Goal: Complete application form: Complete application form

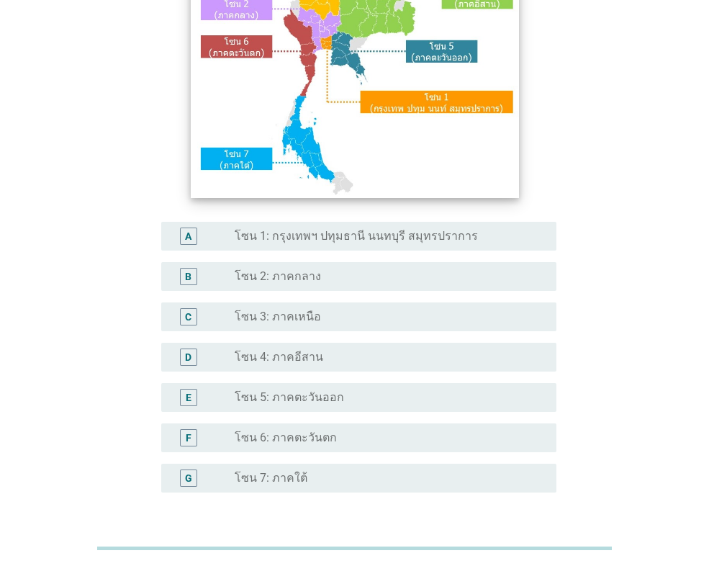
scroll to position [216, 0]
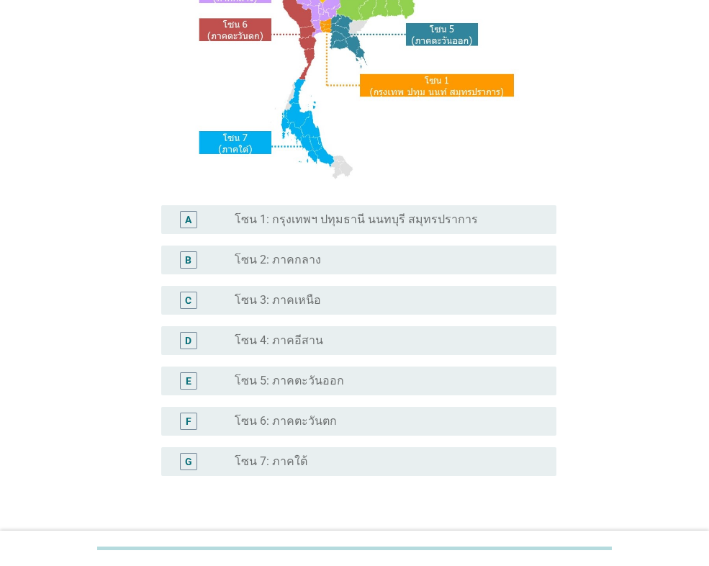
click at [425, 215] on label "โซน 1: กรุงเทพฯ ปทุมธานี นนทบุรี สมุทรปราการ" at bounding box center [356, 219] width 243 height 14
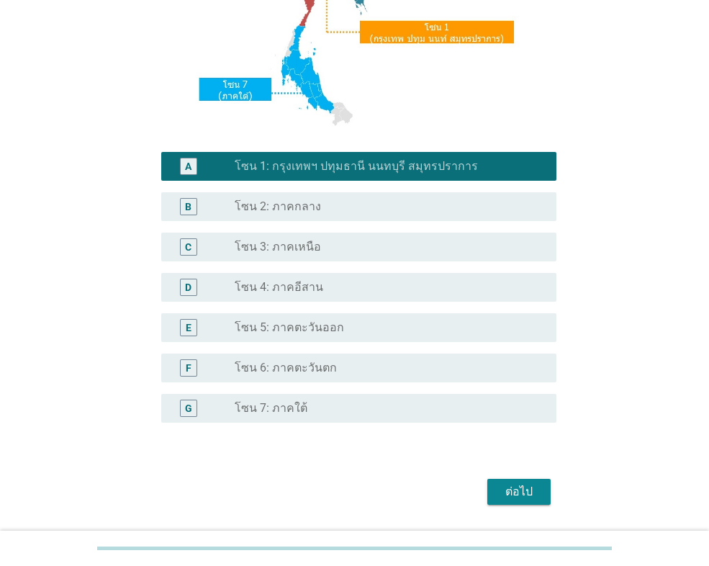
scroll to position [312, 0]
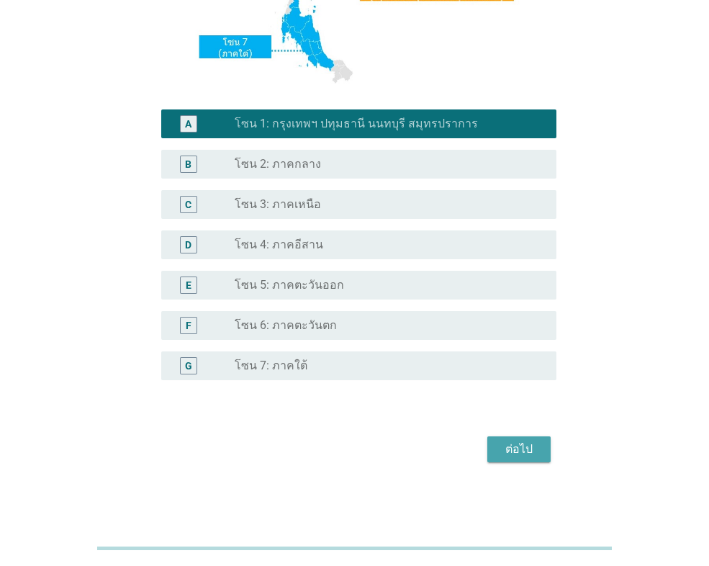
click at [512, 442] on div "ต่อไป" at bounding box center [519, 449] width 40 height 17
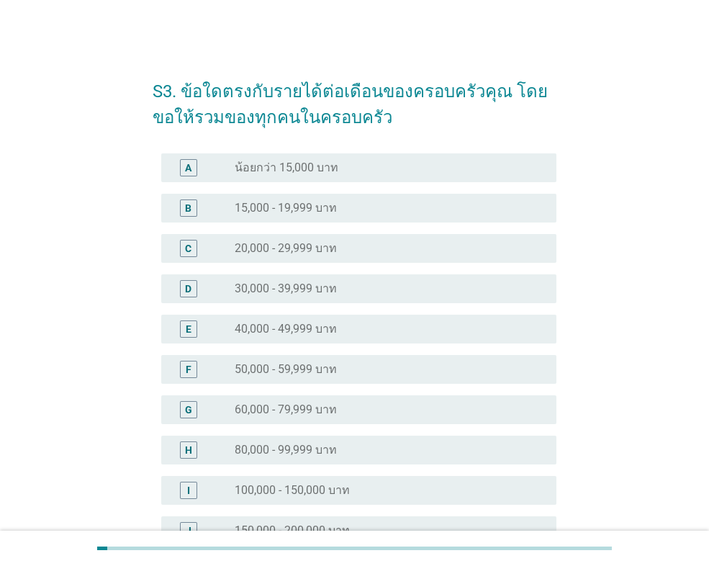
click at [437, 215] on div "radio_button_unchecked 15,000 - 19,999 บาท" at bounding box center [384, 208] width 299 height 14
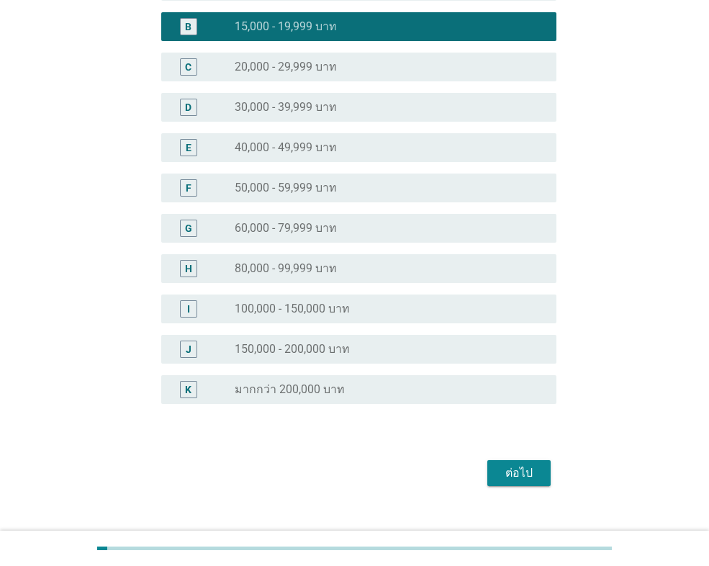
scroll to position [204, 0]
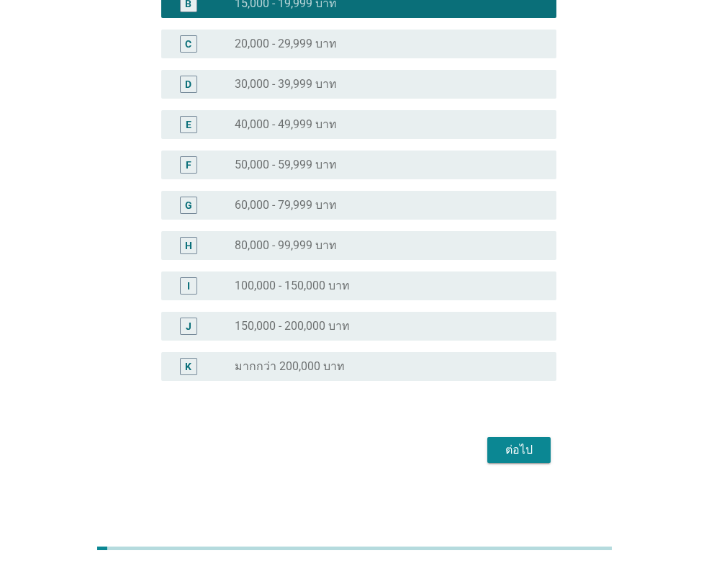
click at [533, 454] on div "ต่อไป" at bounding box center [519, 449] width 40 height 17
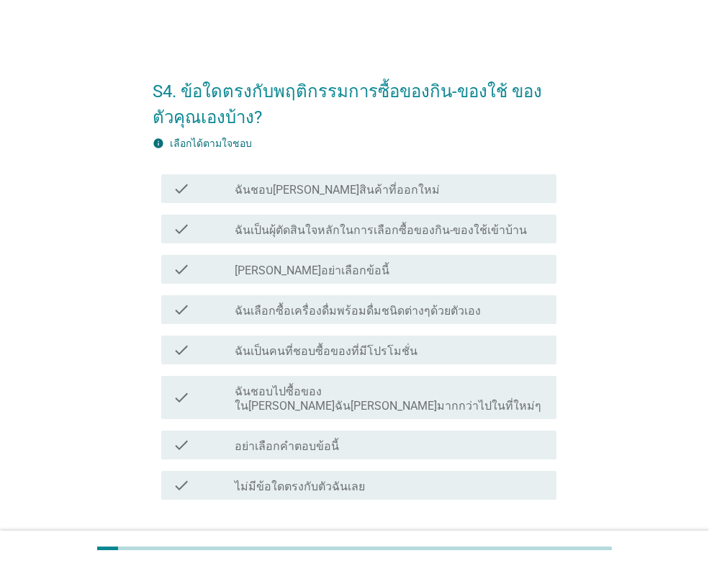
click at [450, 230] on label "ฉันเป็นผุ้ตัดสินใจหลักในการเลือกซื้อของกิน-ของใช้เข้าบ้าน" at bounding box center [381, 230] width 292 height 14
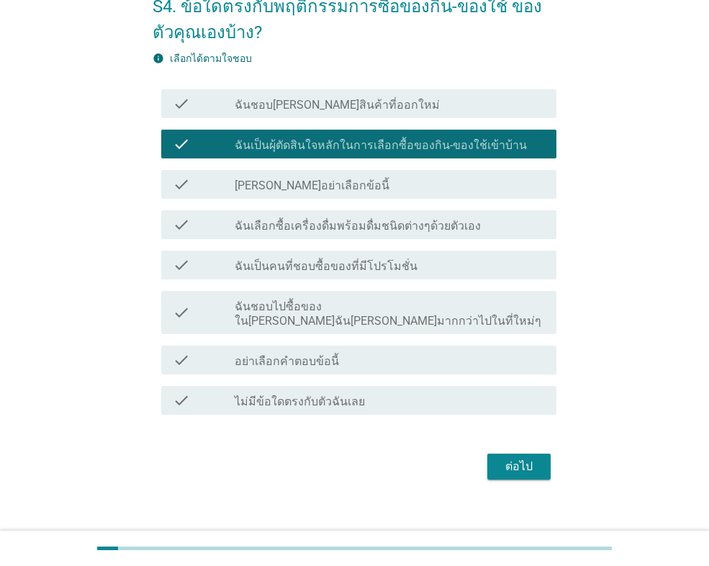
scroll to position [87, 0]
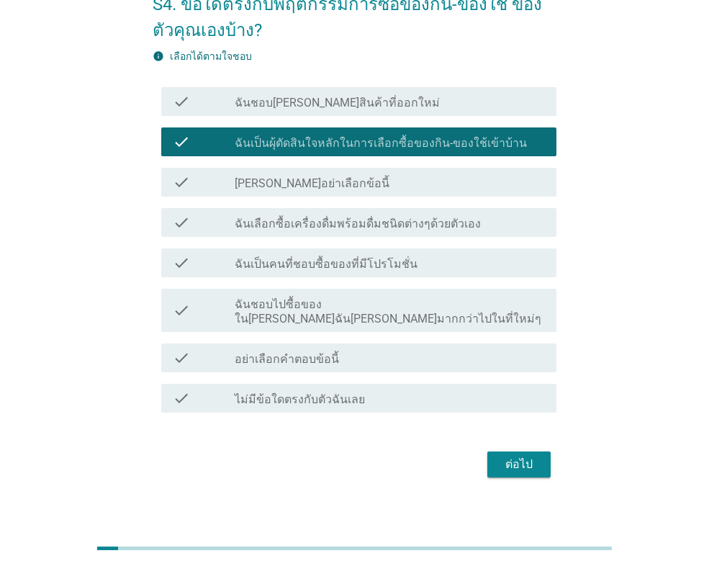
click at [456, 278] on div "check check_box_outline_blank ฉันเป็นคนที่ชอบซื้อของที่มีโปรโมชั่น" at bounding box center [355, 263] width 404 height 40
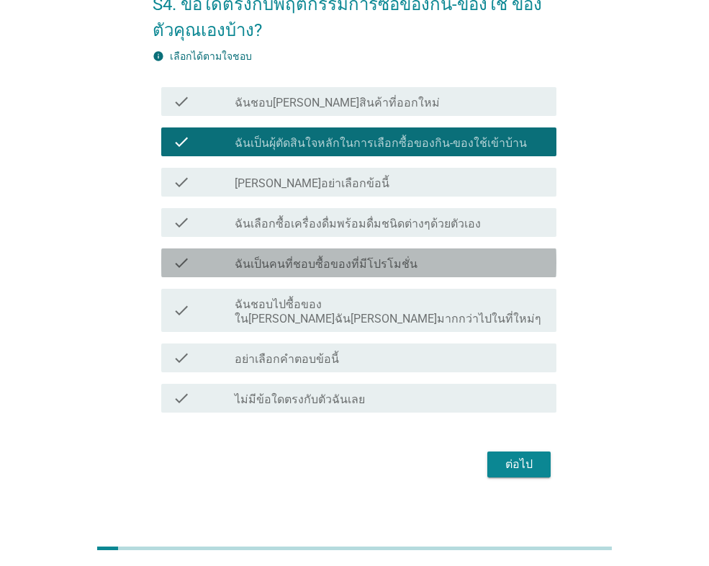
click at [456, 264] on div "check_box_outline_blank ฉันเป็นคนที่ชอบซื้อของที่มีโปรโมชั่น" at bounding box center [390, 262] width 310 height 17
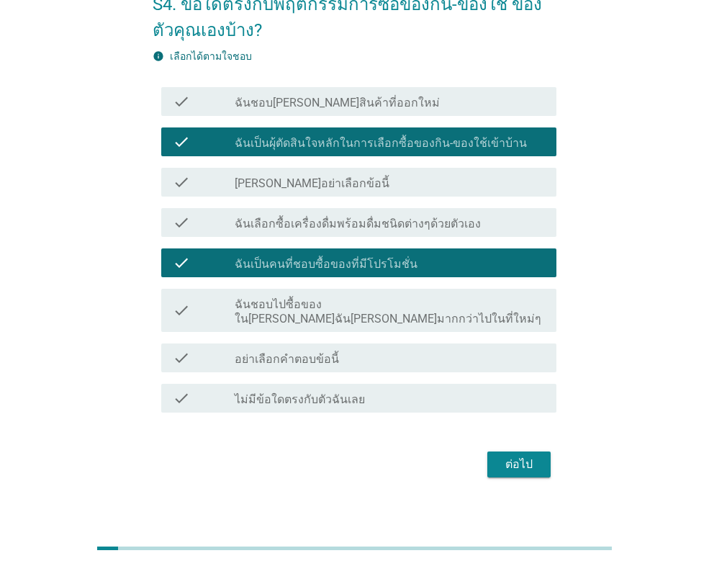
click at [532, 456] on div "ต่อไป" at bounding box center [519, 464] width 40 height 17
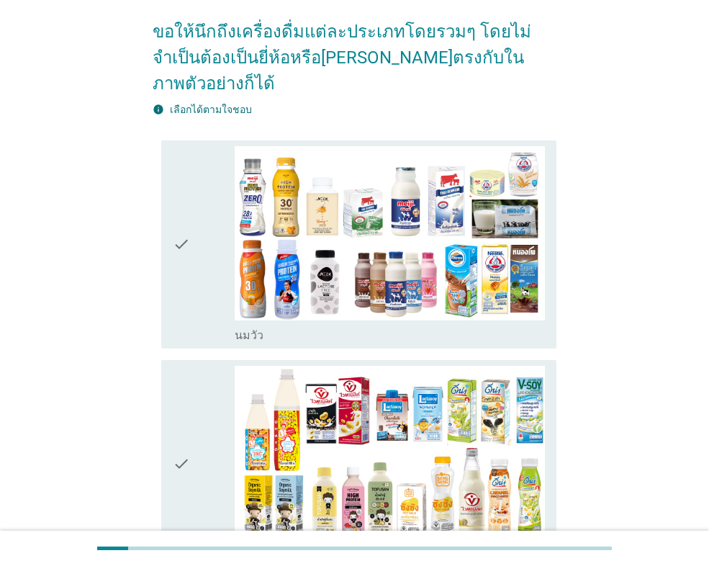
scroll to position [144, 0]
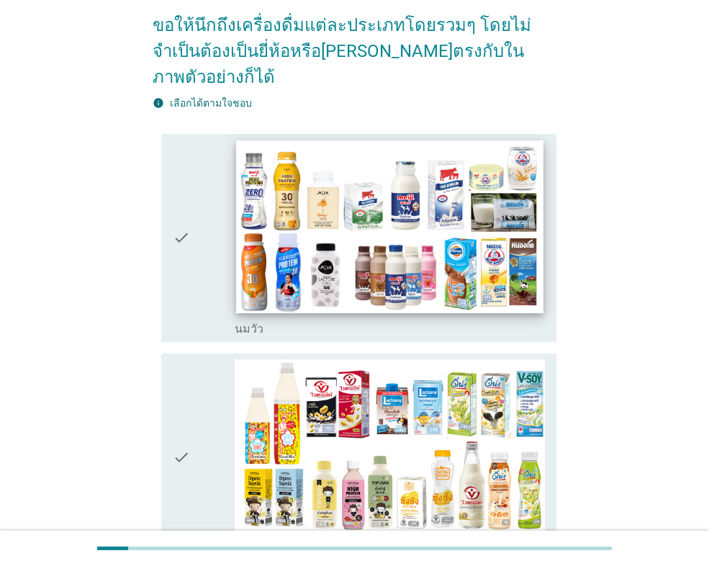
click at [496, 281] on img at bounding box center [389, 226] width 307 height 173
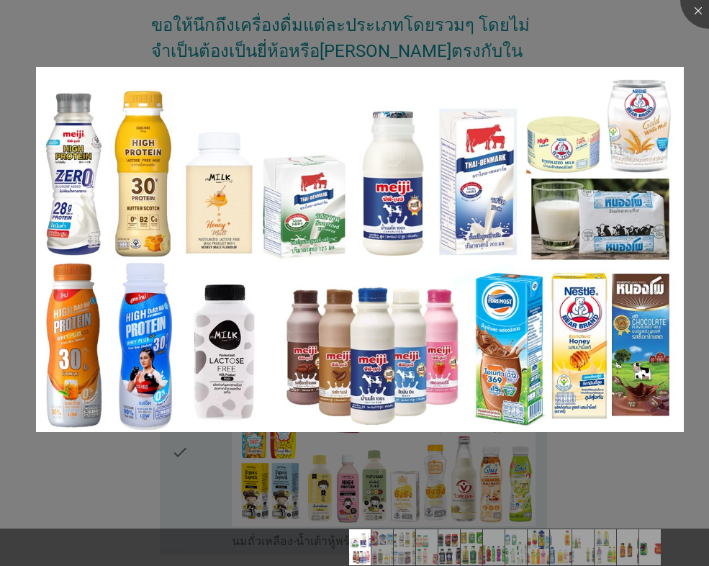
click at [503, 415] on div at bounding box center [354, 283] width 709 height 566
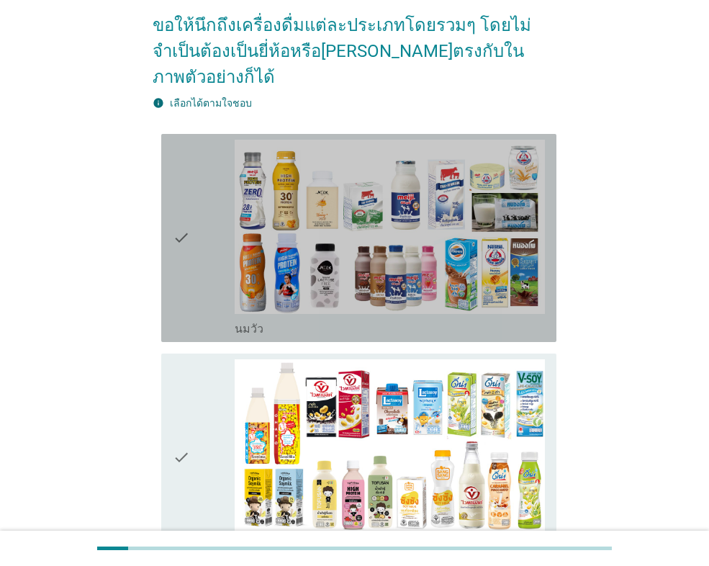
click at [193, 237] on div "check" at bounding box center [204, 238] width 62 height 197
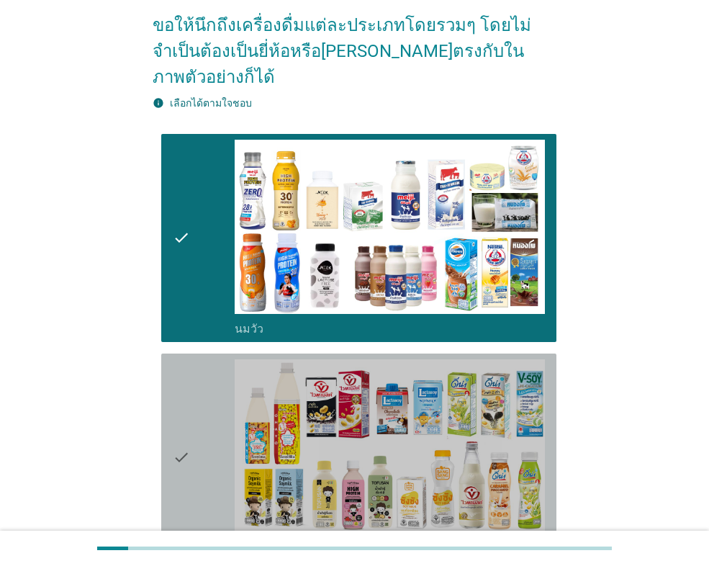
click at [208, 427] on div "check" at bounding box center [204, 457] width 62 height 197
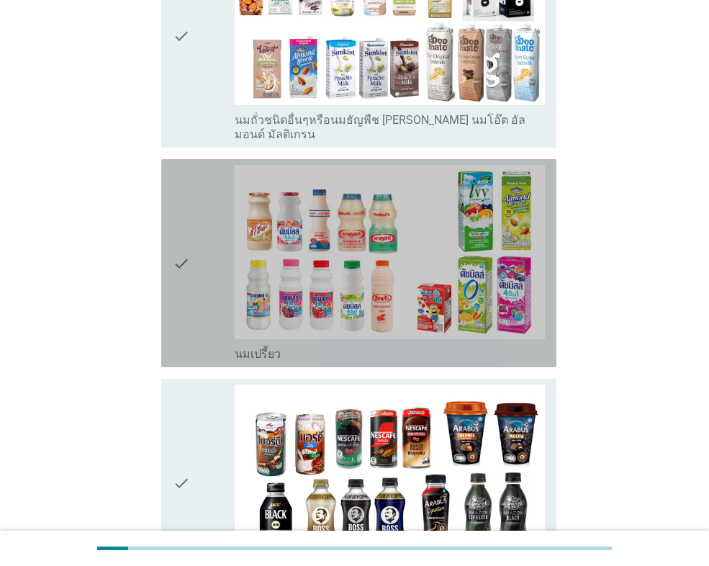
click at [174, 256] on icon "check" at bounding box center [181, 263] width 17 height 197
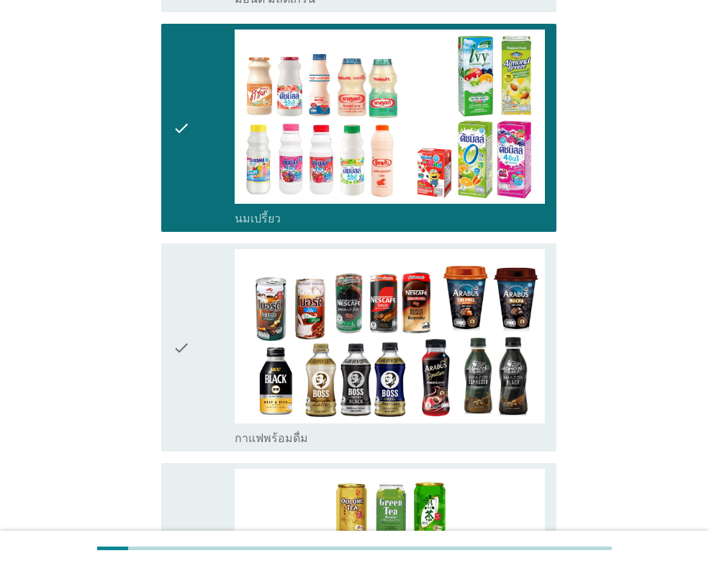
scroll to position [1080, 0]
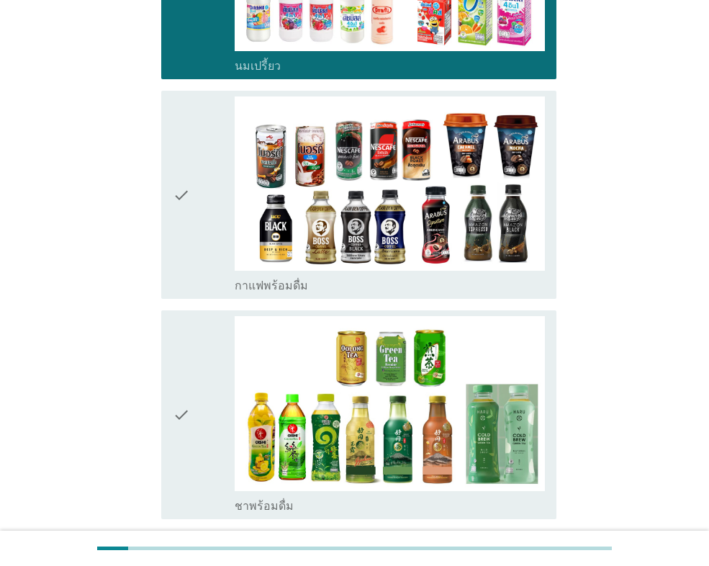
click at [179, 319] on icon "check" at bounding box center [181, 414] width 17 height 197
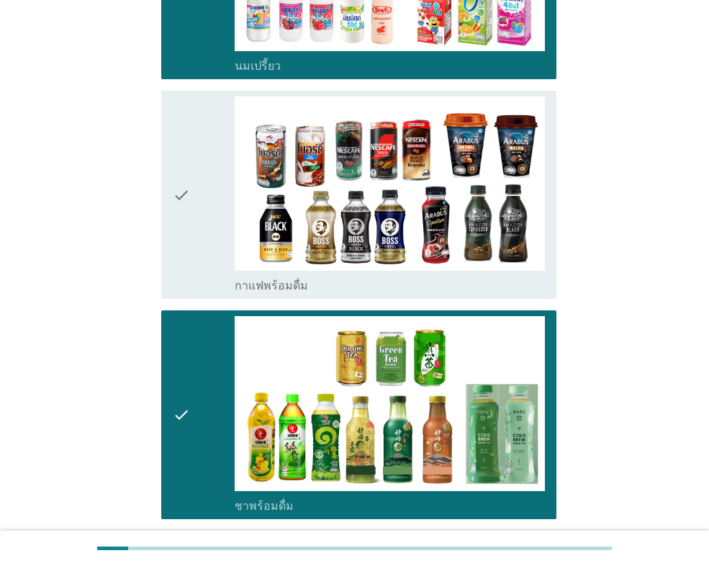
scroll to position [1584, 0]
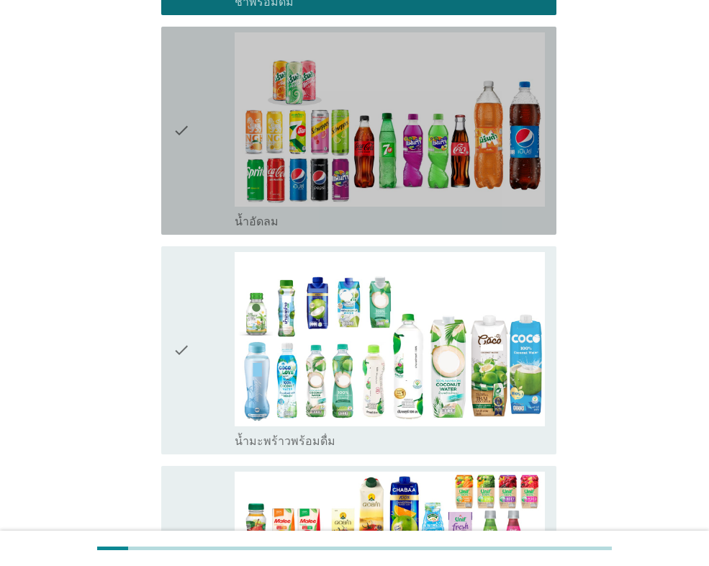
click at [191, 161] on div "check" at bounding box center [204, 130] width 62 height 197
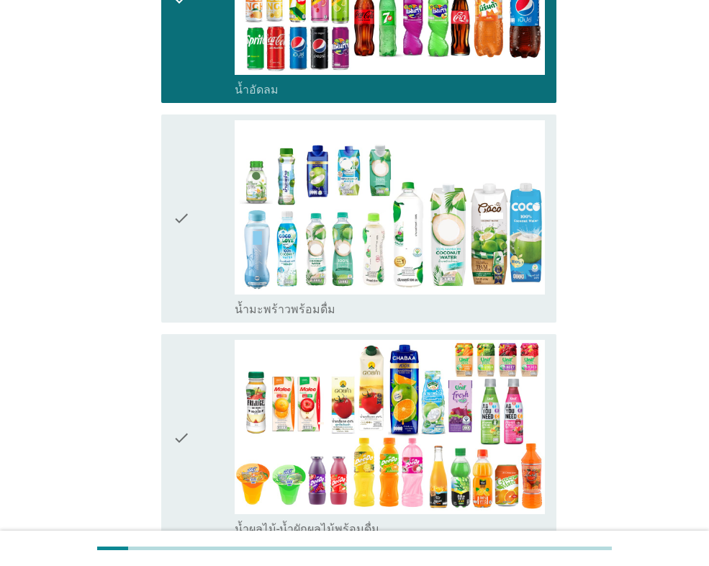
scroll to position [1944, 0]
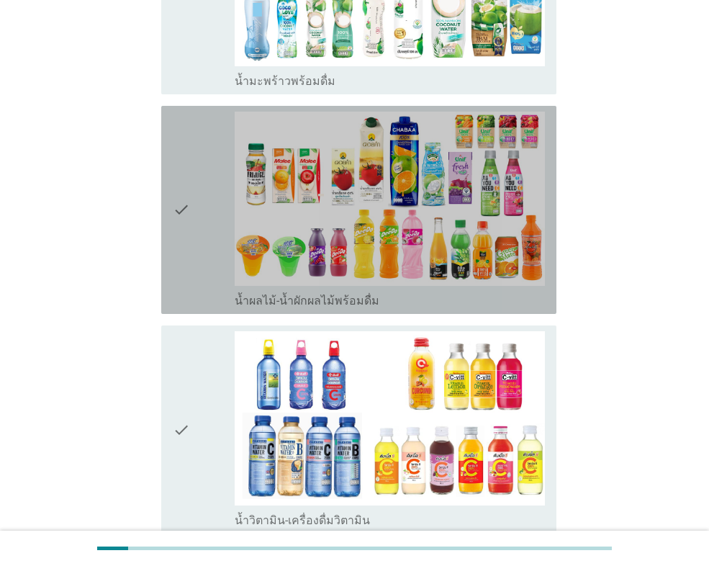
click at [176, 214] on icon "check" at bounding box center [181, 210] width 17 height 197
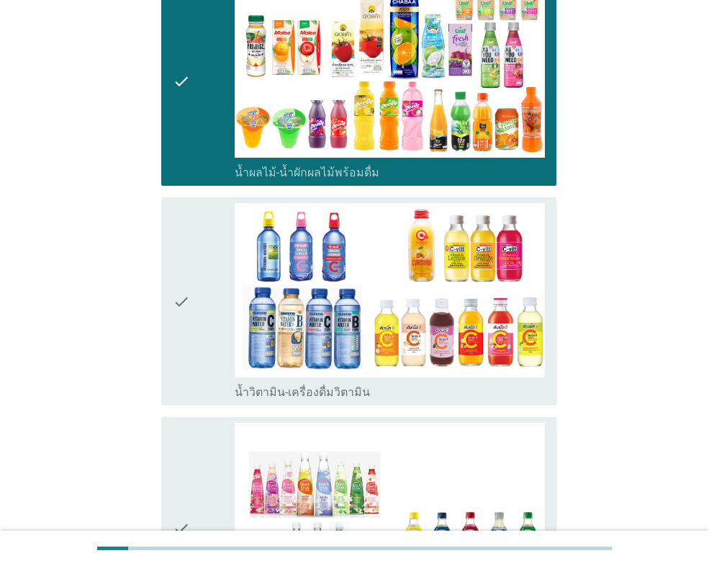
scroll to position [2376, 0]
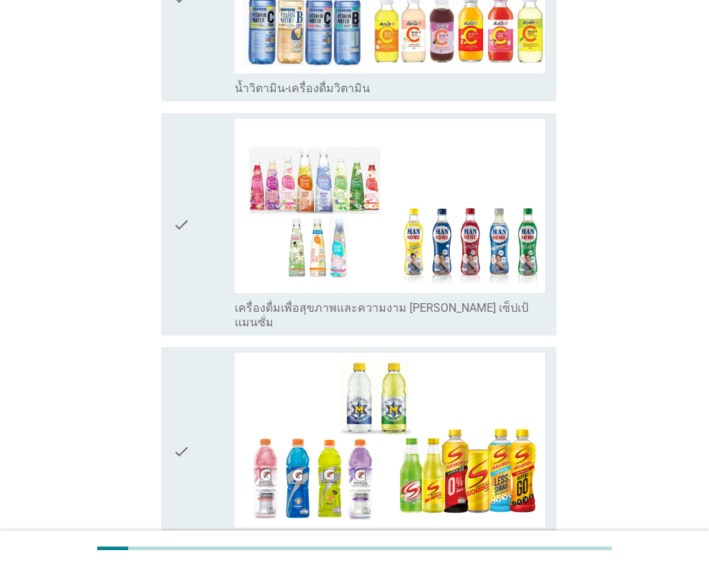
click at [195, 223] on div "check" at bounding box center [204, 224] width 62 height 211
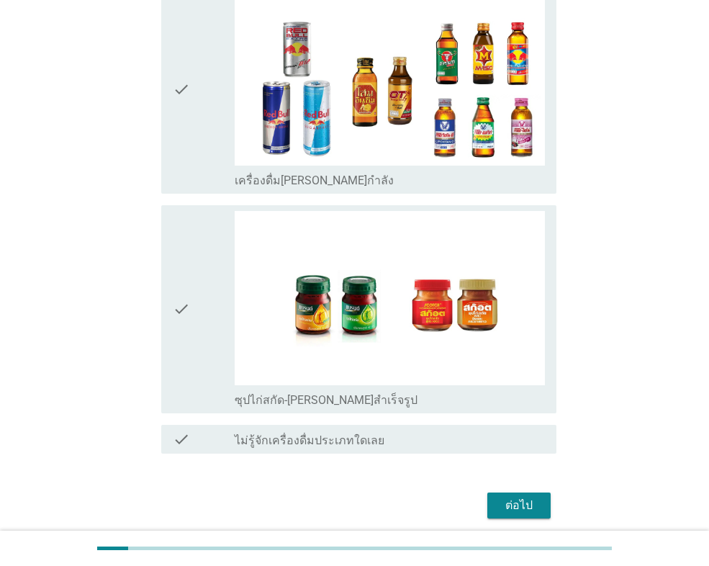
scroll to position [2958, 0]
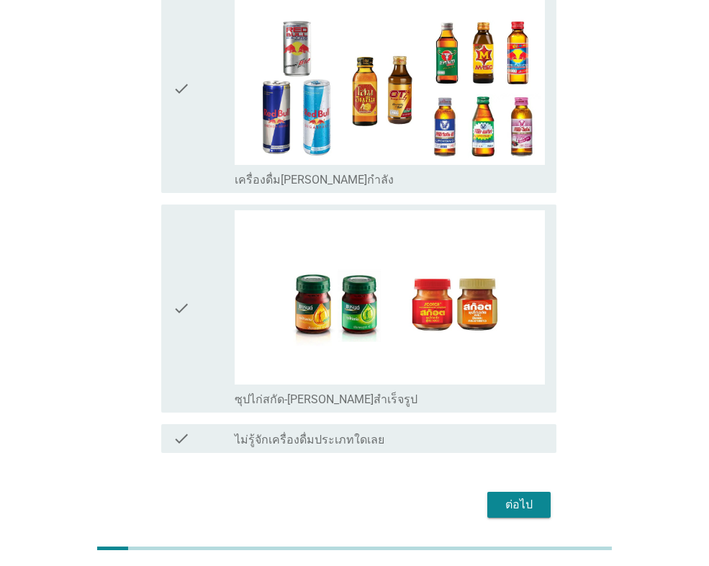
click at [525, 496] on div "ต่อไป" at bounding box center [519, 504] width 40 height 17
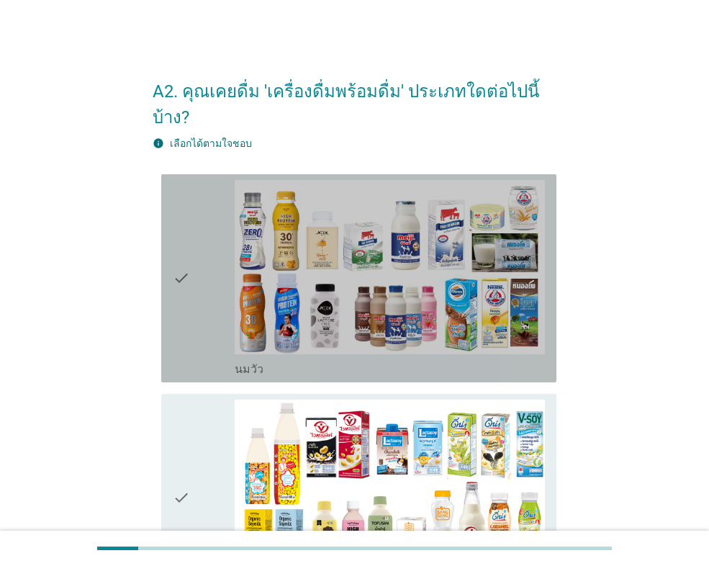
click at [191, 271] on div "check" at bounding box center [204, 278] width 62 height 197
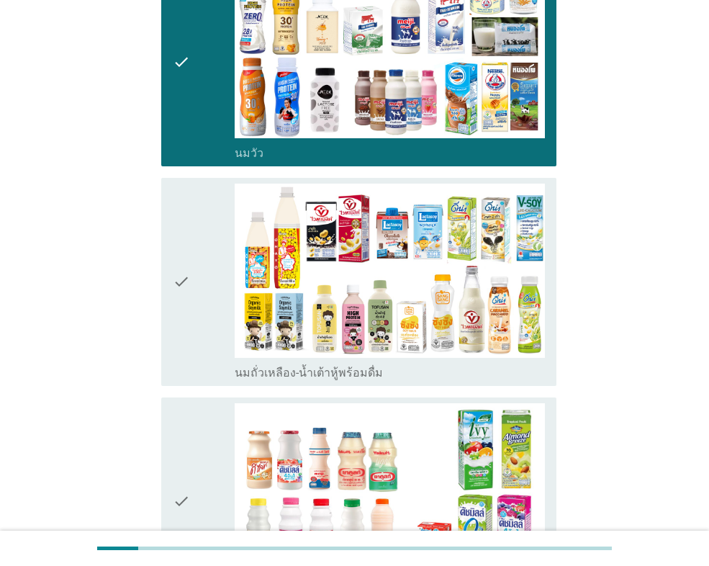
click at [190, 295] on icon "check" at bounding box center [181, 282] width 17 height 197
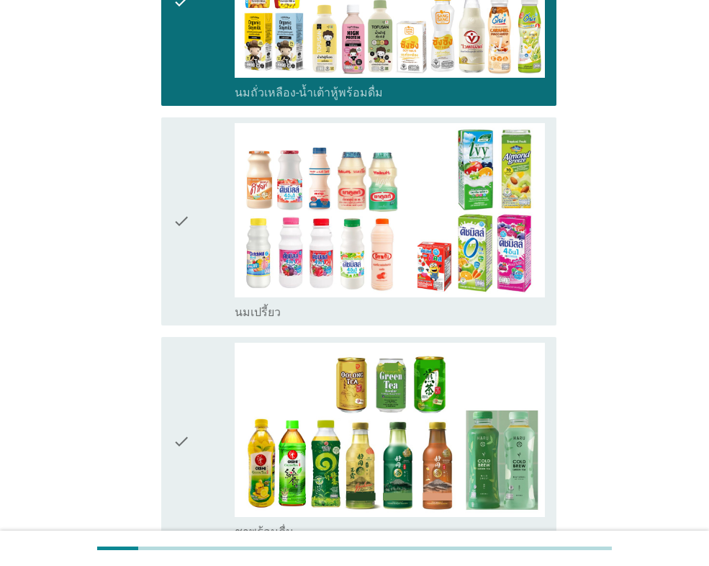
scroll to position [504, 0]
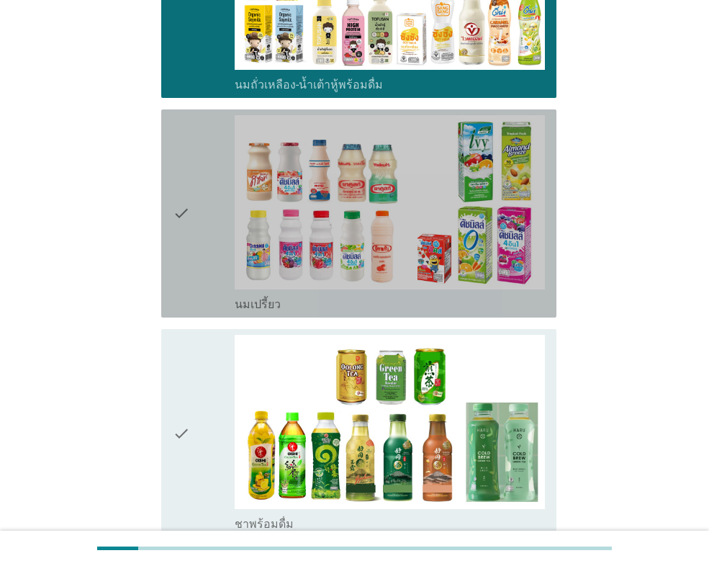
click at [187, 247] on icon "check" at bounding box center [181, 213] width 17 height 197
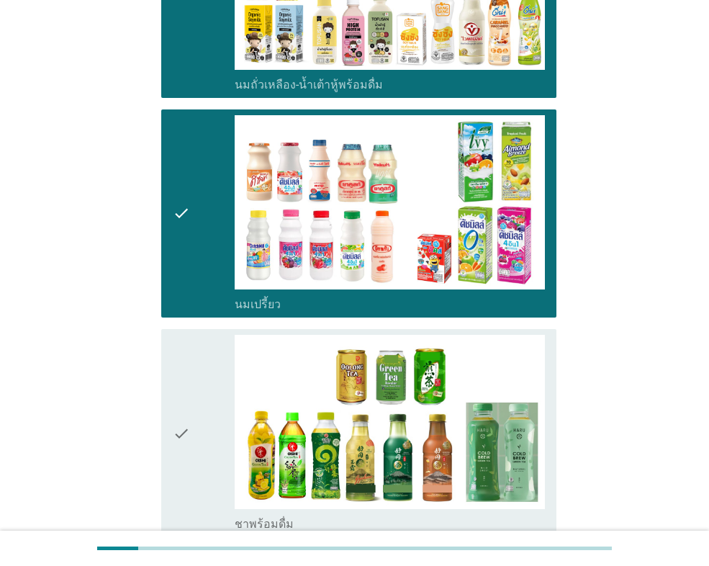
click at [184, 364] on icon "check" at bounding box center [181, 433] width 17 height 197
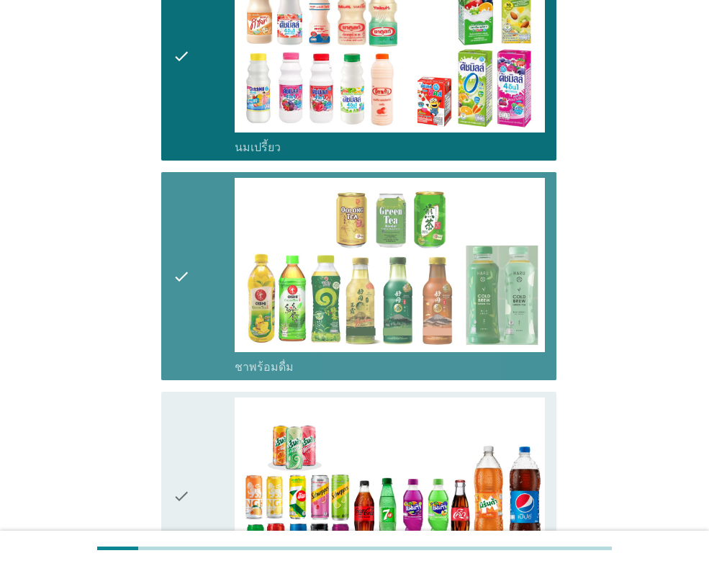
scroll to position [936, 0]
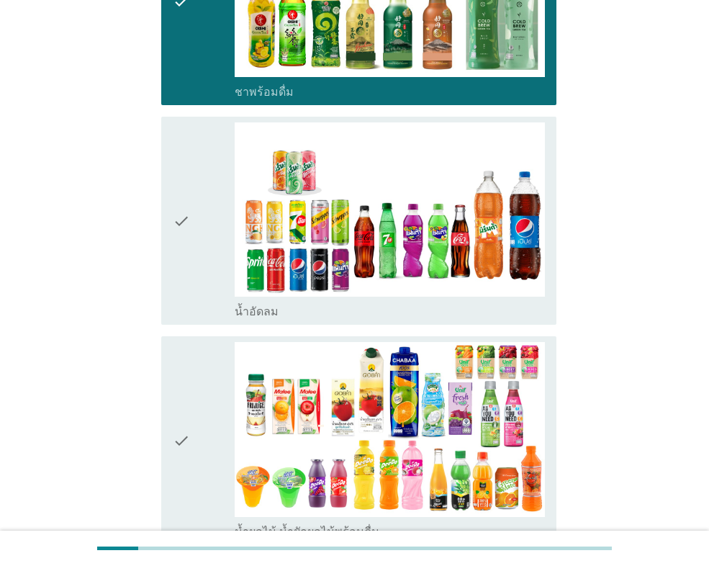
click at [178, 274] on icon "check" at bounding box center [181, 220] width 17 height 197
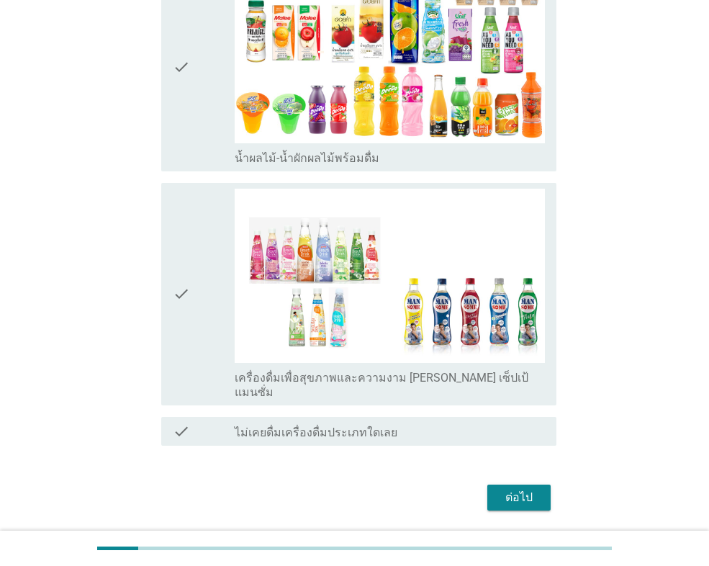
scroll to position [1317, 0]
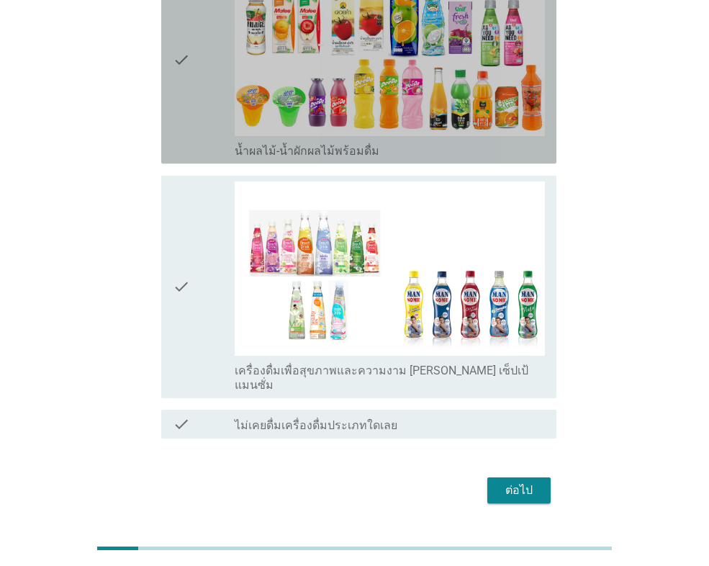
click at [182, 103] on icon "check" at bounding box center [181, 59] width 17 height 197
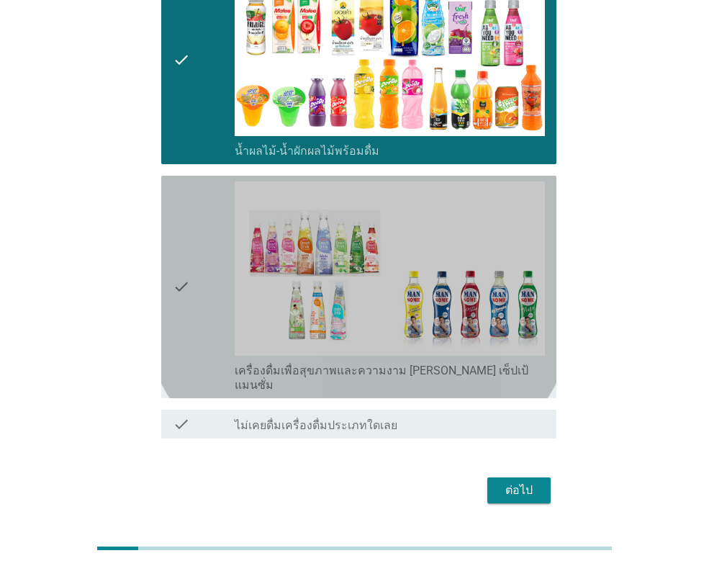
click at [188, 230] on icon "check" at bounding box center [181, 286] width 17 height 211
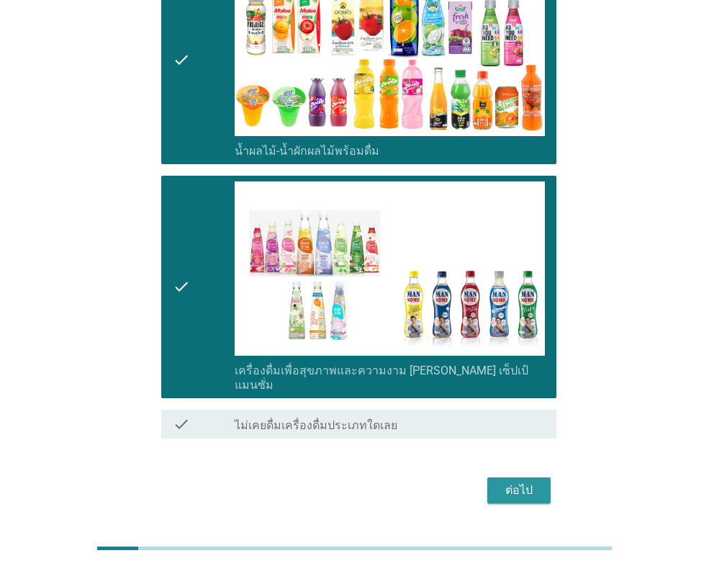
click at [528, 482] on div "ต่อไป" at bounding box center [519, 490] width 40 height 17
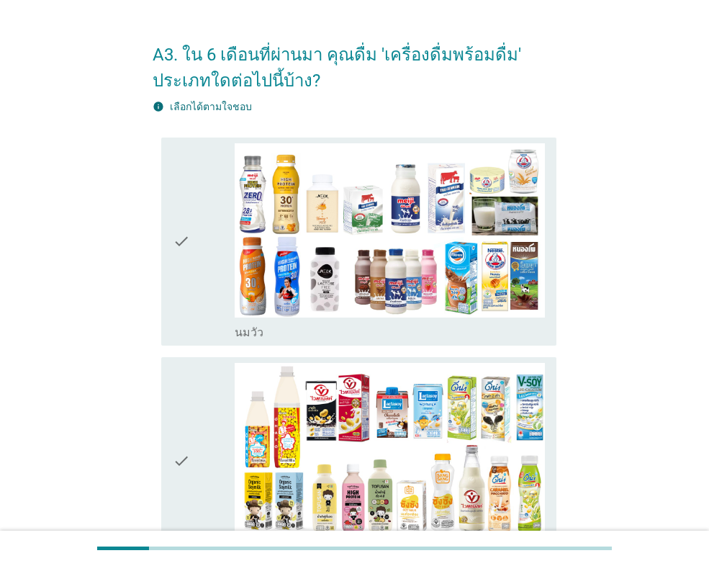
scroll to position [72, 0]
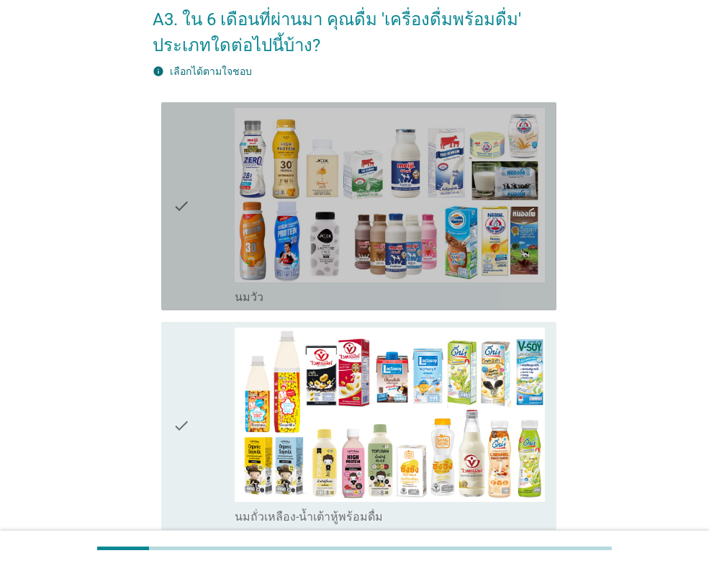
click at [203, 254] on div "check" at bounding box center [204, 206] width 62 height 197
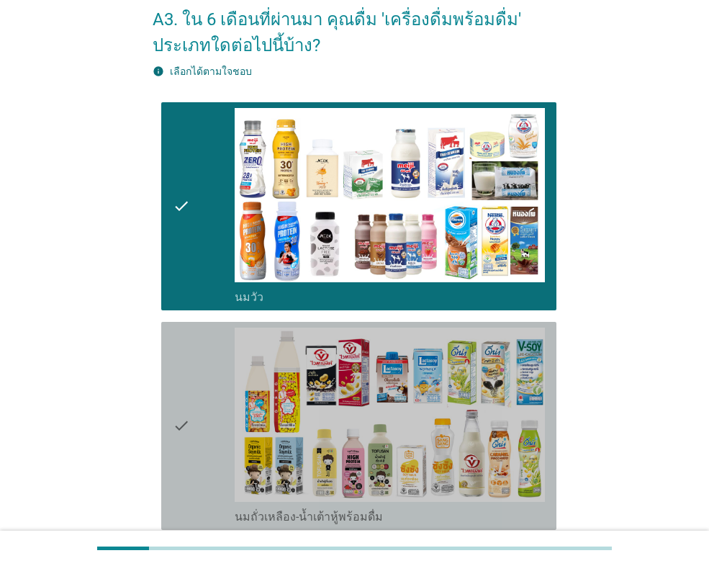
click at [209, 397] on div "check" at bounding box center [204, 426] width 62 height 197
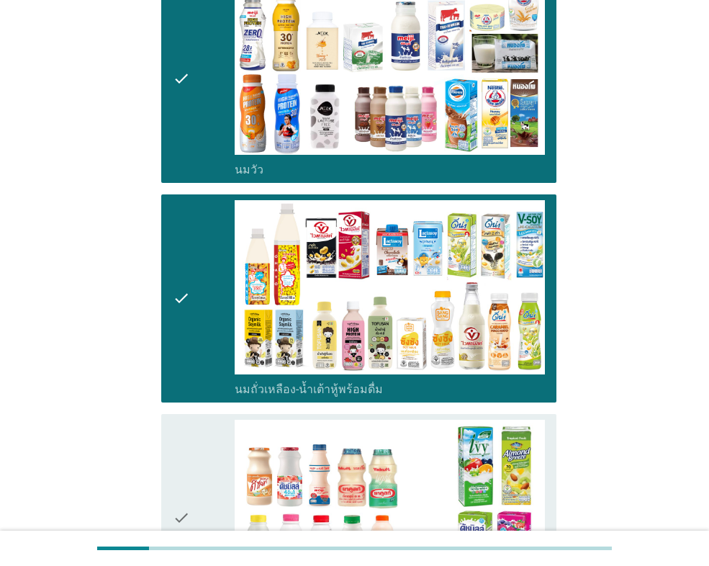
scroll to position [432, 0]
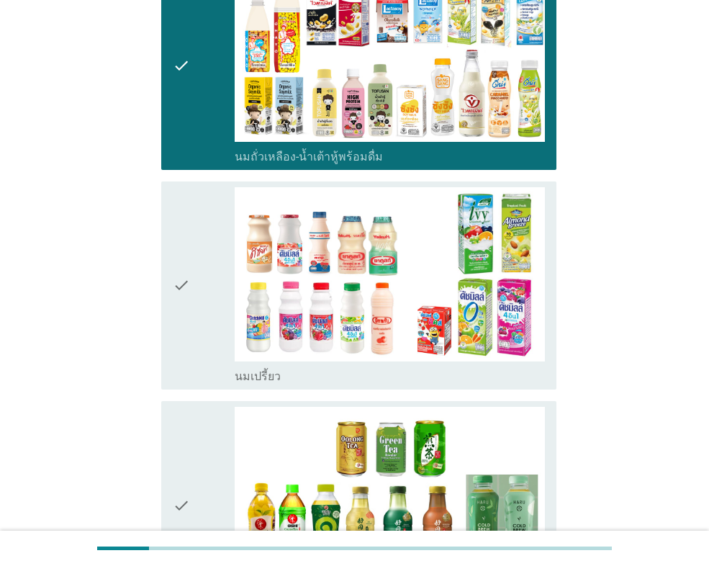
click at [192, 311] on div "check" at bounding box center [204, 285] width 62 height 197
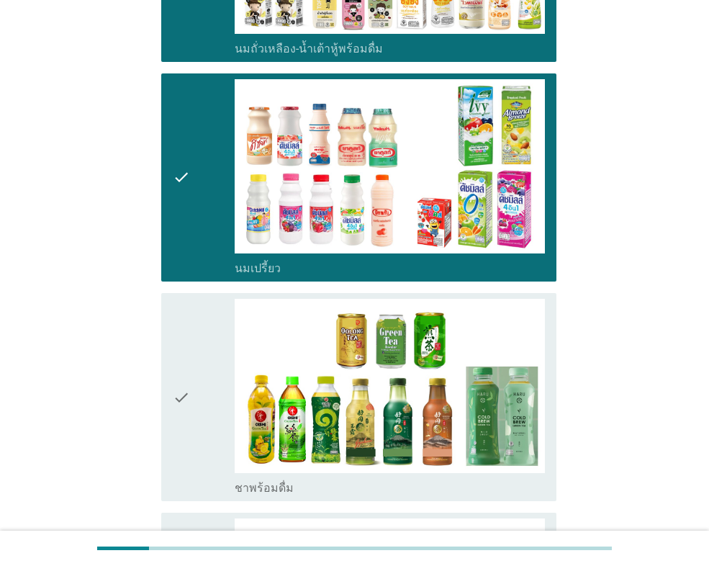
scroll to position [792, 0]
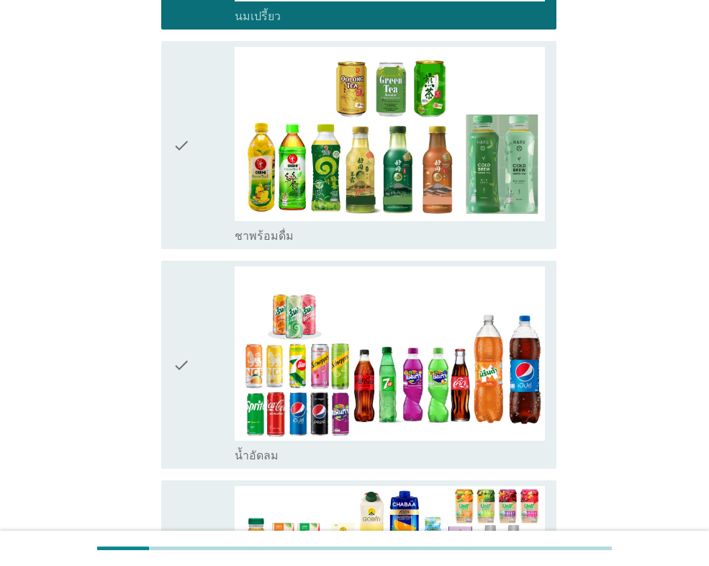
click at [179, 325] on icon "check" at bounding box center [181, 364] width 17 height 197
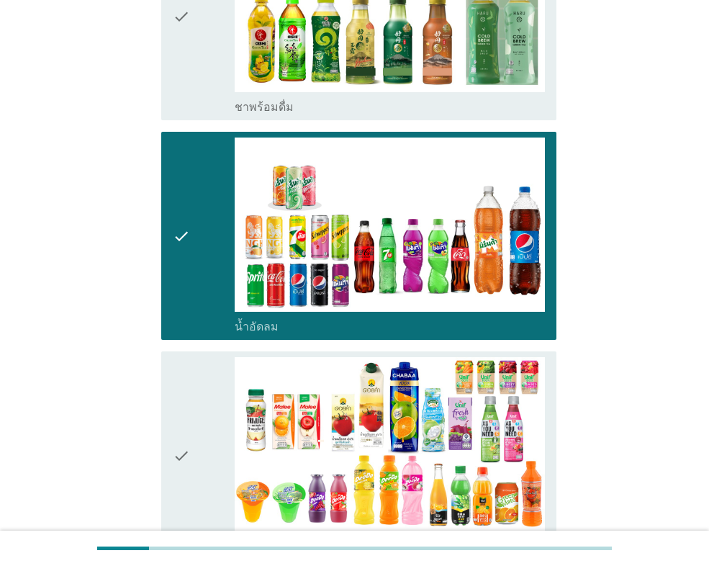
scroll to position [1296, 0]
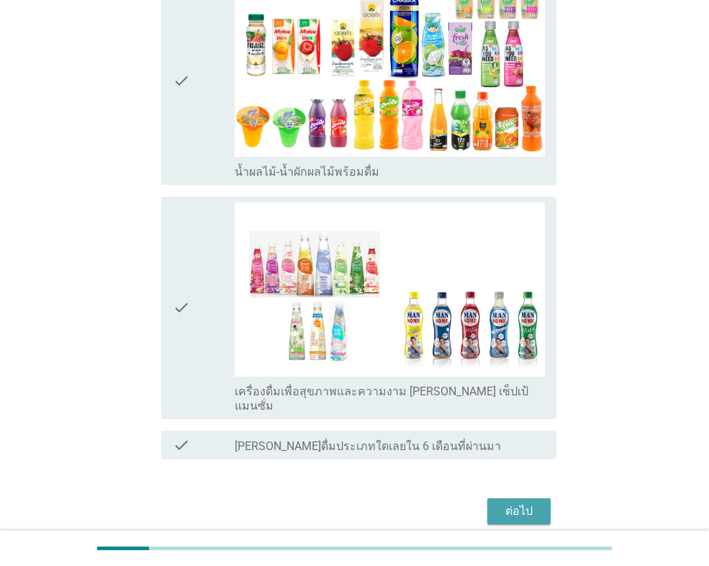
click at [520, 503] on div "ต่อไป" at bounding box center [519, 511] width 40 height 17
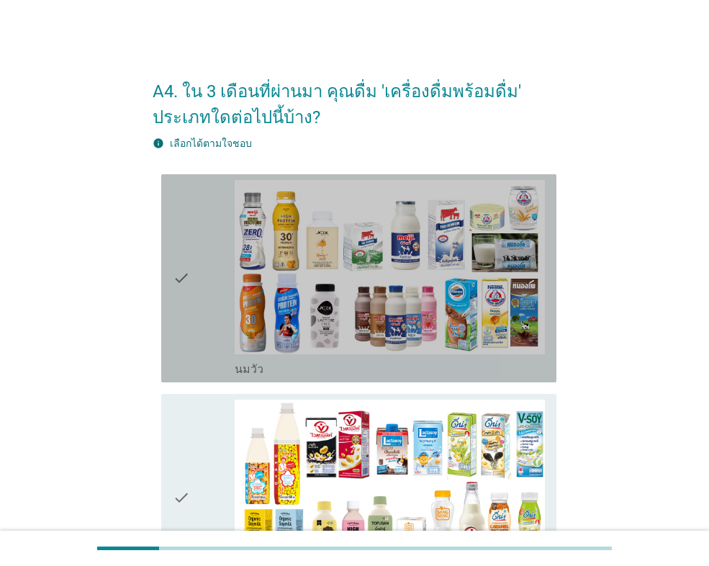
click at [186, 284] on icon "check" at bounding box center [181, 278] width 17 height 197
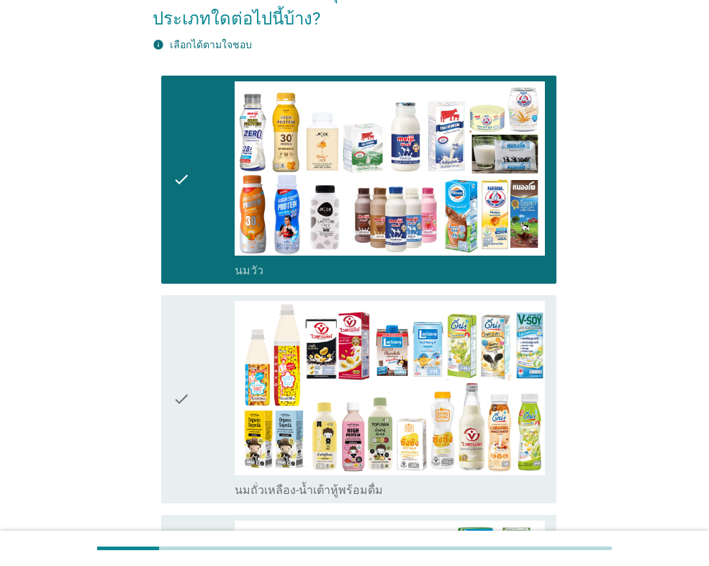
scroll to position [288, 0]
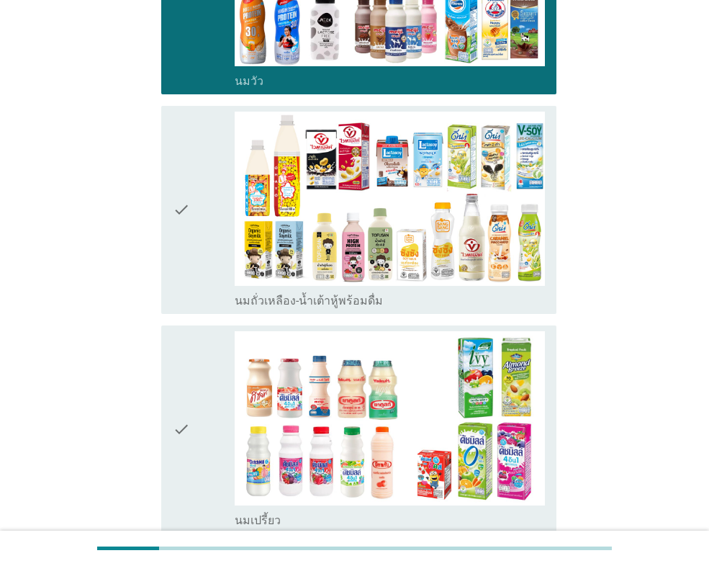
click at [187, 221] on icon "check" at bounding box center [181, 210] width 17 height 197
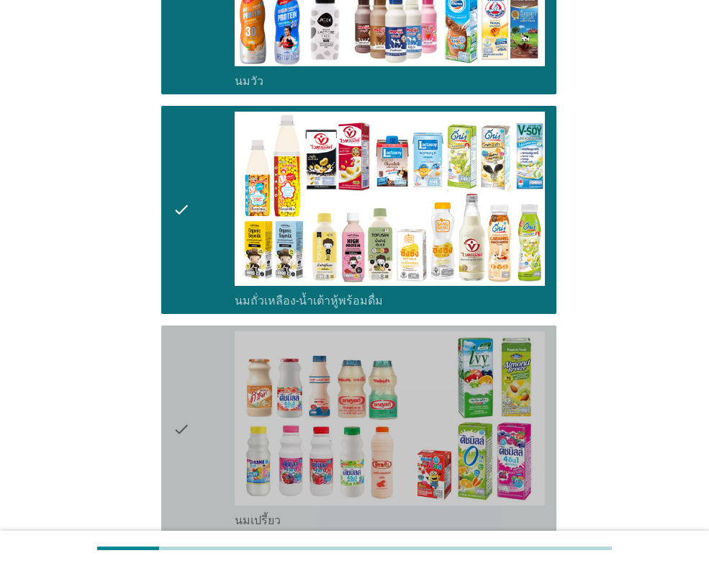
click at [178, 384] on icon "check" at bounding box center [181, 429] width 17 height 197
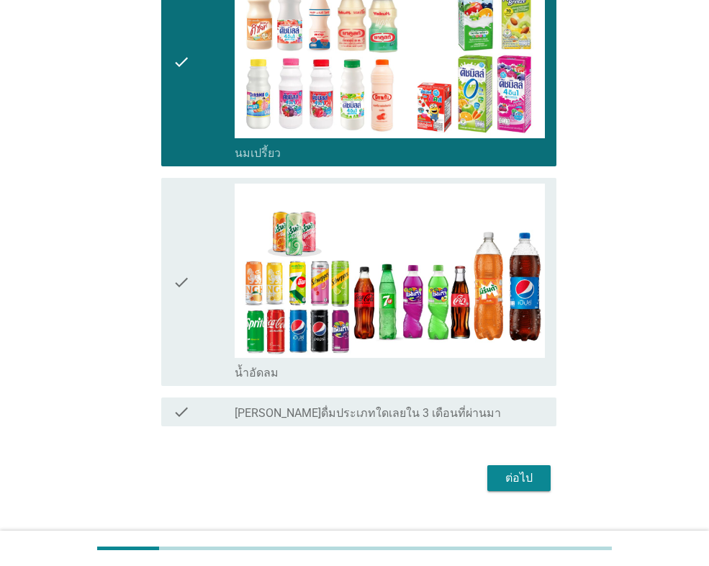
scroll to position [684, 0]
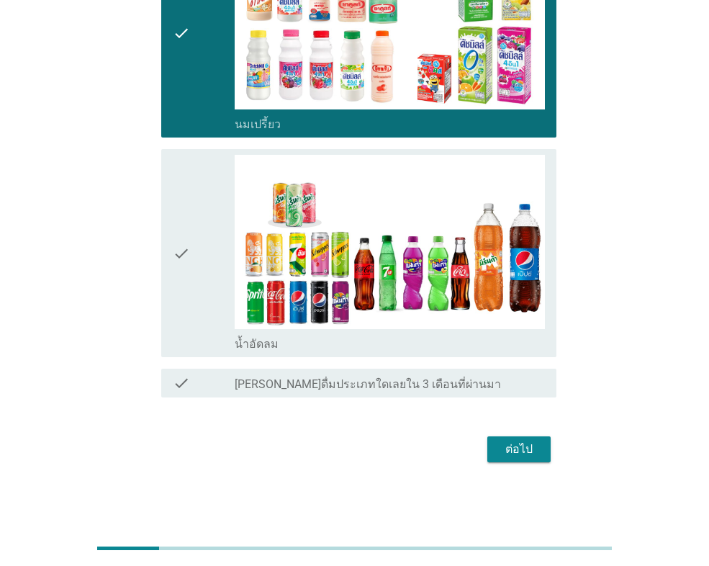
click at [165, 313] on div "check check_box น้ำอัดลม" at bounding box center [358, 253] width 395 height 208
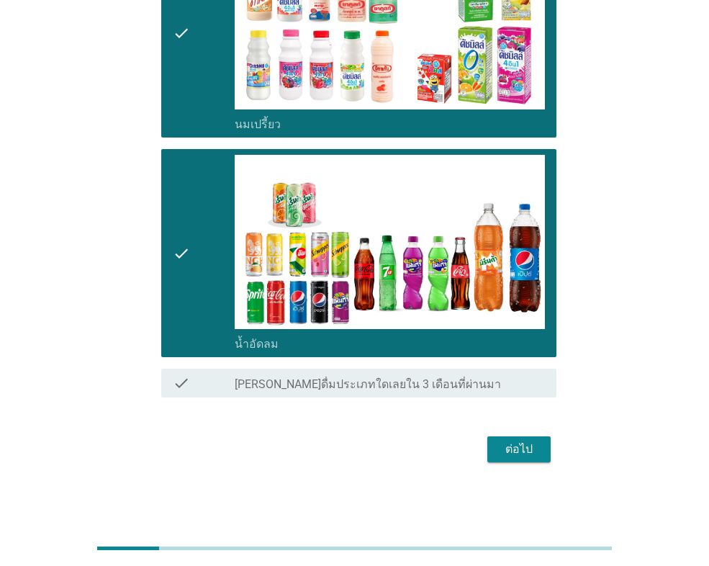
click at [517, 444] on div "ต่อไป" at bounding box center [519, 449] width 40 height 17
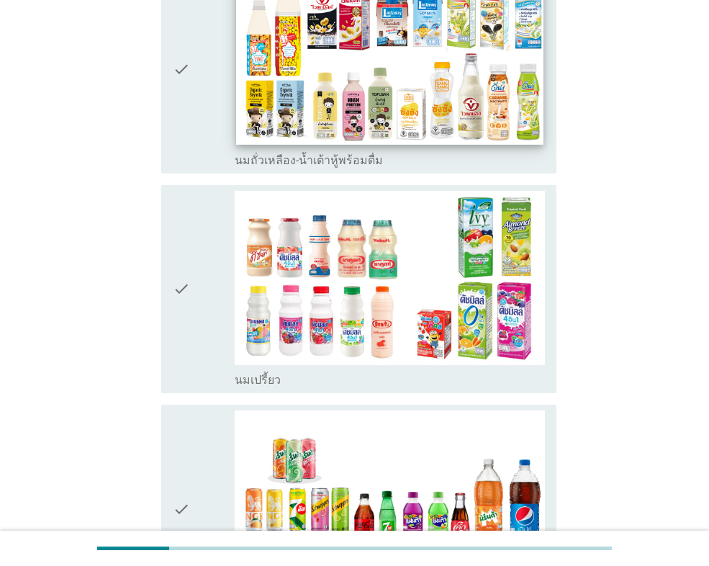
scroll to position [432, 0]
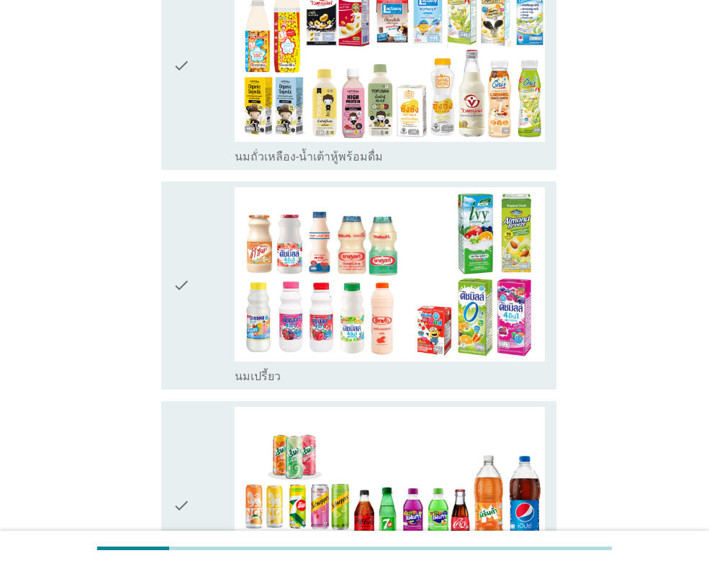
click at [194, 272] on div "check" at bounding box center [204, 285] width 62 height 197
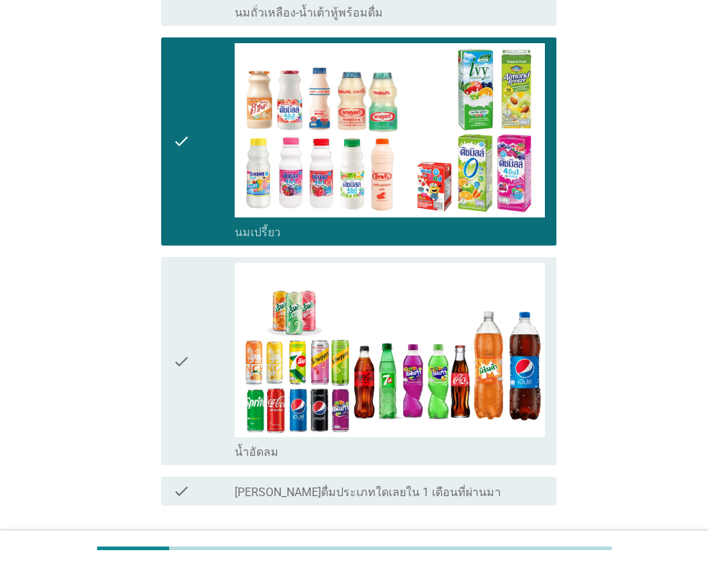
click at [199, 334] on div "check" at bounding box center [204, 361] width 62 height 197
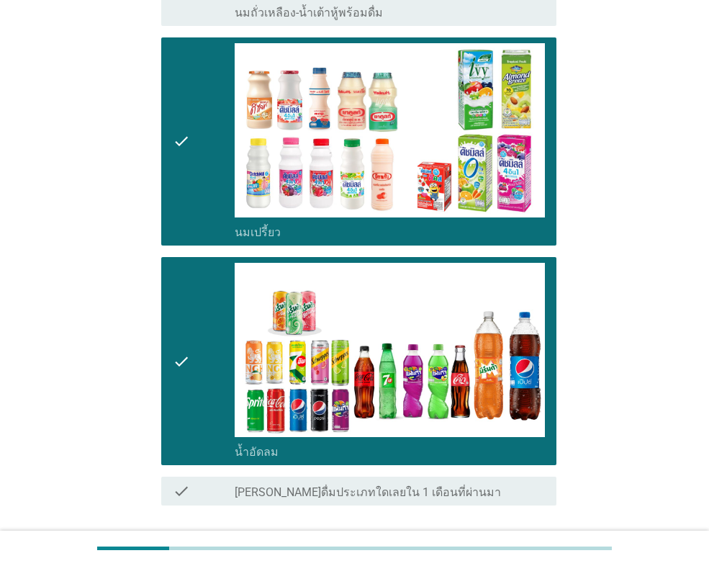
scroll to position [684, 0]
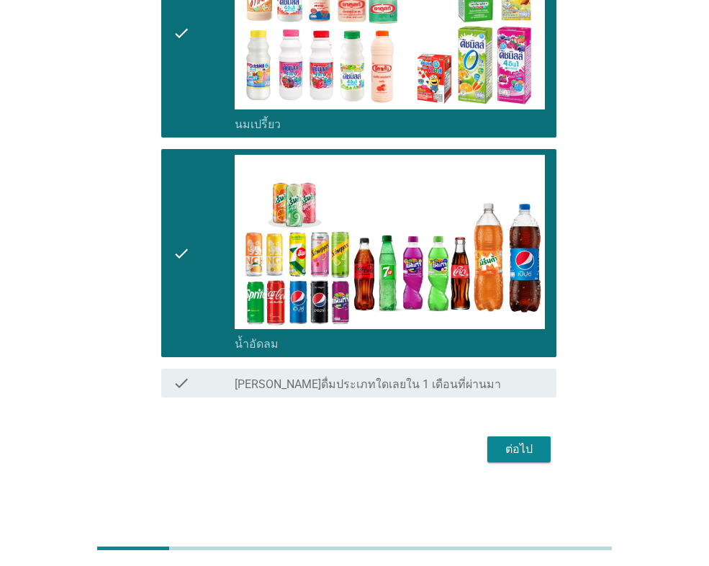
click at [543, 446] on button "ต่อไป" at bounding box center [518, 449] width 63 height 26
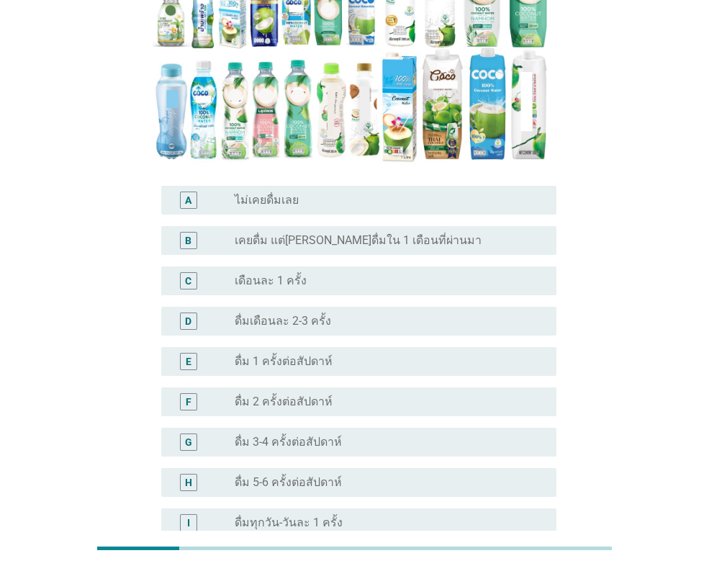
scroll to position [94, 0]
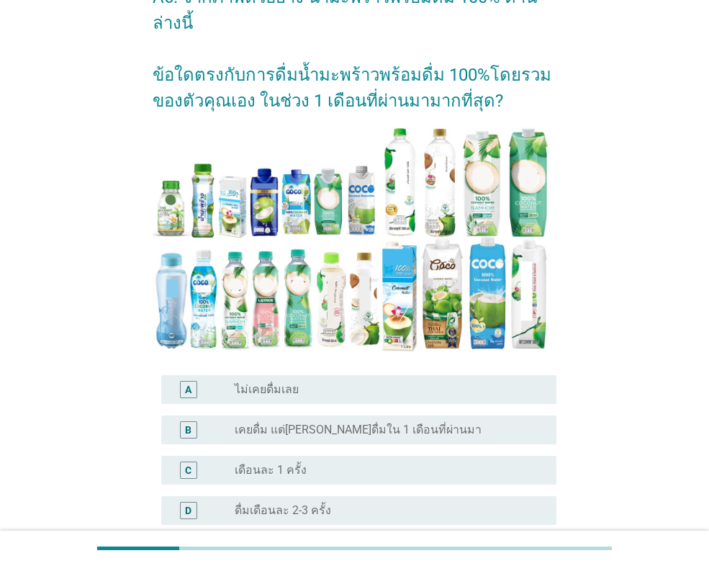
click at [526, 423] on div "radio_button_unchecked เคยดื่ม แต่[PERSON_NAME]ดื่มใน 1 เดือนที่ผ่านมา" at bounding box center [384, 430] width 299 height 14
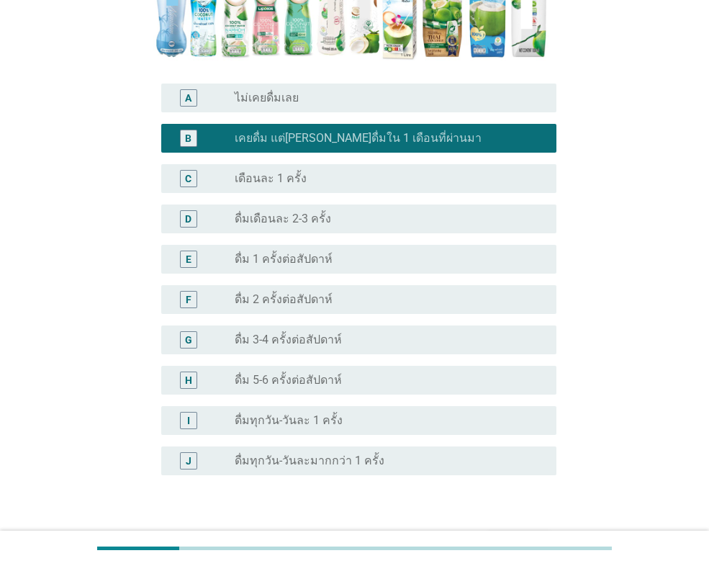
scroll to position [454, 0]
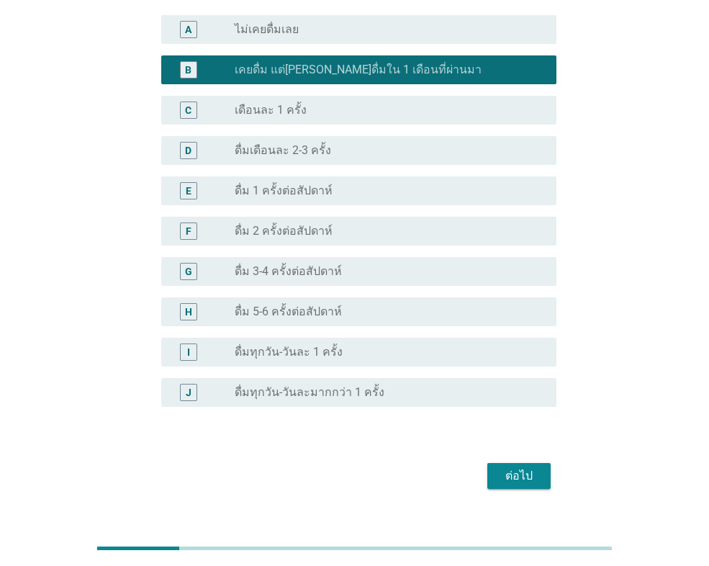
click at [536, 467] on div "ต่อไป" at bounding box center [519, 475] width 40 height 17
